Goal: Register for event/course

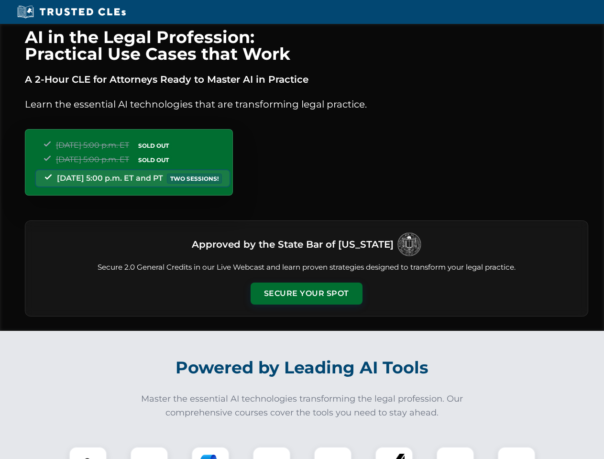
click at [306, 293] on button "Secure Your Spot" at bounding box center [306, 293] width 112 height 22
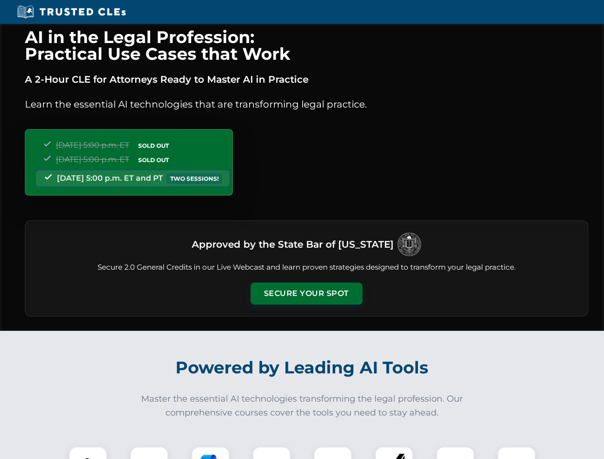
click at [306, 293] on button "Secure Your Spot" at bounding box center [306, 293] width 112 height 22
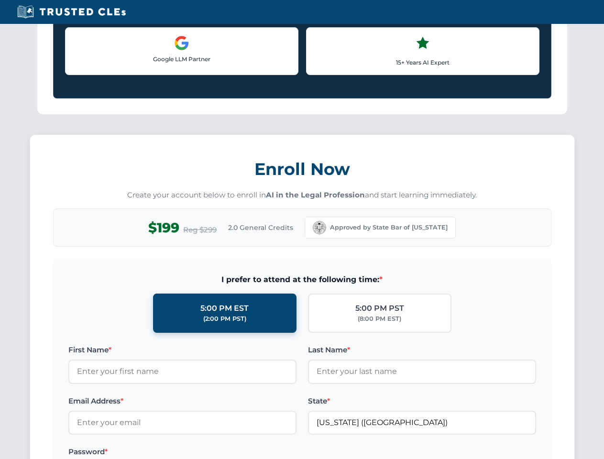
scroll to position [828, 0]
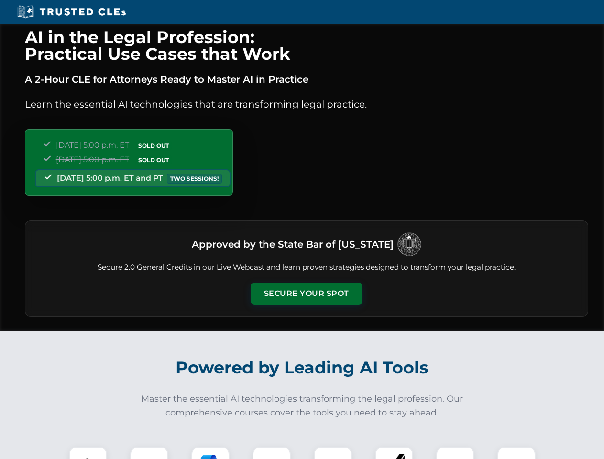
click at [306, 293] on button "Secure Your Spot" at bounding box center [306, 293] width 112 height 22
